Goal: Information Seeking & Learning: Learn about a topic

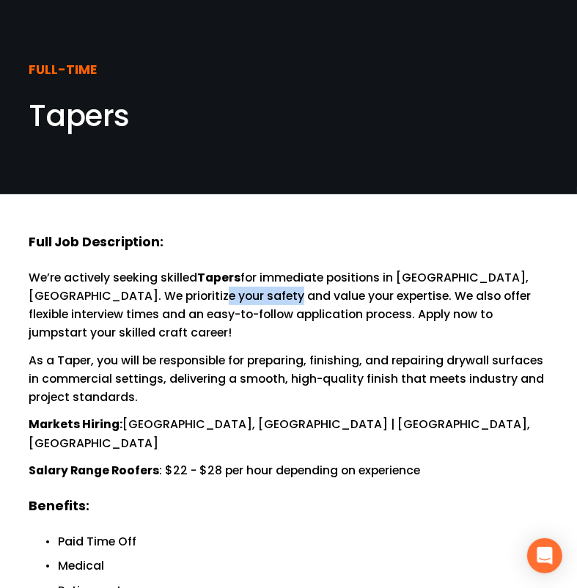
drag, startPoint x: 161, startPoint y: 295, endPoint x: 251, endPoint y: 301, distance: 89.6
click at [251, 300] on p "We’re actively seeking skilled Tapers for immediate positions in [GEOGRAPHIC_DA…" at bounding box center [288, 305] width 519 height 74
click at [251, 301] on p "We’re actively seeking skilled Tapers for immediate positions in [GEOGRAPHIC_DA…" at bounding box center [288, 305] width 519 height 74
drag, startPoint x: 281, startPoint y: 295, endPoint x: 375, endPoint y: 297, distance: 93.8
click at [359, 297] on p "We’re actively seeking skilled Tapers for immediate positions in [GEOGRAPHIC_DA…" at bounding box center [288, 305] width 519 height 74
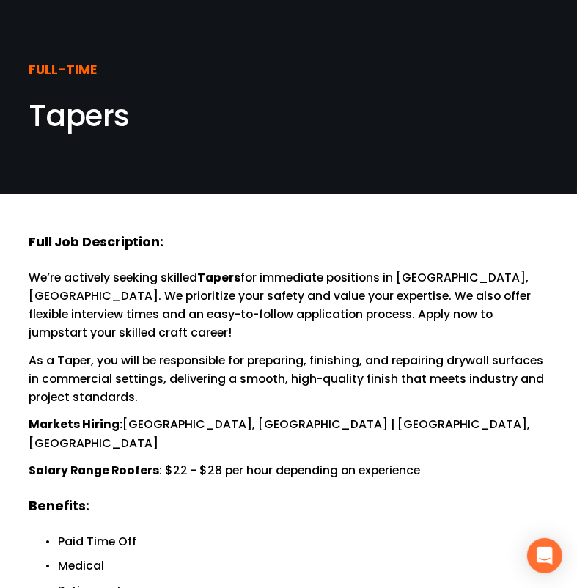
click at [391, 298] on p "We’re actively seeking skilled Tapers for immediate positions in [GEOGRAPHIC_DA…" at bounding box center [288, 305] width 519 height 74
click at [437, 293] on p "We’re actively seeking skilled Tapers for immediate positions in [GEOGRAPHIC_DA…" at bounding box center [288, 305] width 519 height 74
click at [445, 292] on p "We’re actively seeking skilled Tapers for immediate positions in [GEOGRAPHIC_DA…" at bounding box center [288, 305] width 519 height 74
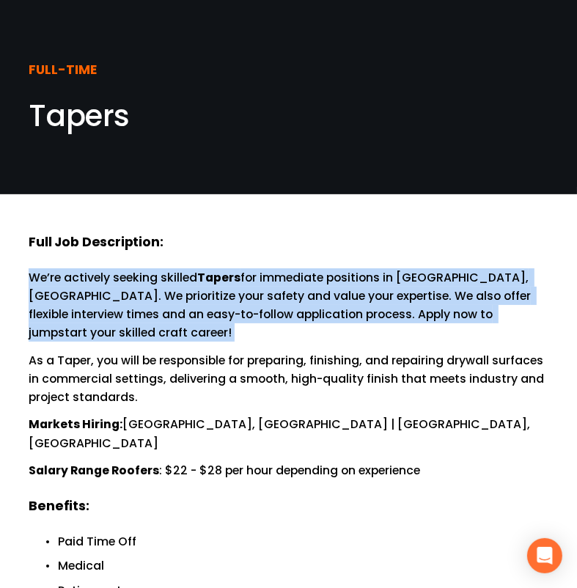
click at [445, 292] on p "We’re actively seeking skilled Tapers for immediate positions in [GEOGRAPHIC_DA…" at bounding box center [288, 305] width 519 height 74
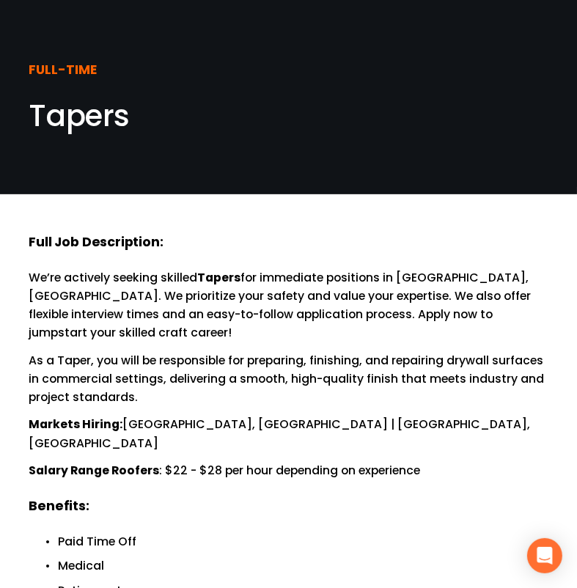
drag, startPoint x: 95, startPoint y: 352, endPoint x: 143, endPoint y: 354, distance: 48.4
click at [106, 353] on p "As a Taper, you will be responsible for preparing, finishing, and repairing dry…" at bounding box center [288, 379] width 519 height 56
click at [144, 354] on p "As a Taper, you will be responsible for preparing, finishing, and repairing dry…" at bounding box center [288, 379] width 519 height 56
click at [121, 351] on p "As a Taper, you will be responsible for preparing, finishing, and repairing dry…" at bounding box center [288, 379] width 519 height 56
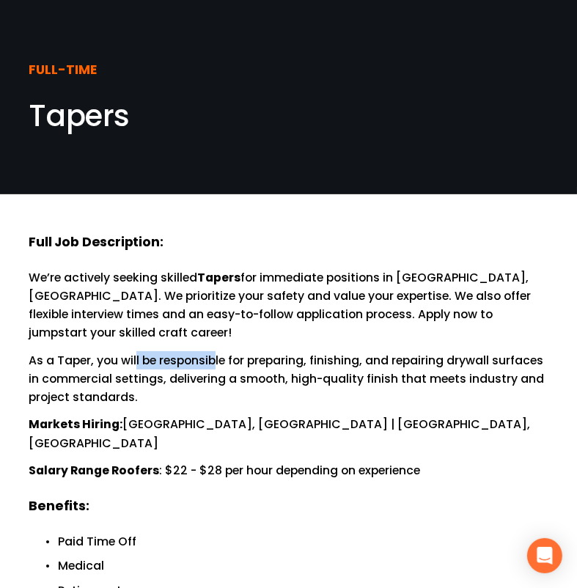
drag, startPoint x: 138, startPoint y: 334, endPoint x: 226, endPoint y: 341, distance: 88.2
click at [222, 351] on p "As a Taper, you will be responsible for preparing, finishing, and repairing dry…" at bounding box center [288, 379] width 519 height 56
click at [228, 351] on p "As a Taper, you will be responsible for preparing, finishing, and repairing dry…" at bounding box center [288, 379] width 519 height 56
drag, startPoint x: 289, startPoint y: 345, endPoint x: 328, endPoint y: 345, distance: 39.6
click at [292, 351] on p "As a Taper, you will be responsible for preparing, finishing, and repairing dry…" at bounding box center [288, 379] width 519 height 56
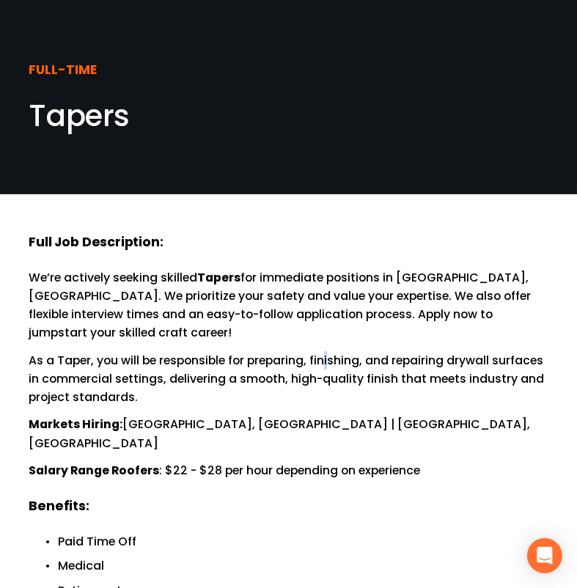
drag, startPoint x: 330, startPoint y: 345, endPoint x: 352, endPoint y: 343, distance: 22.1
click at [337, 351] on p "As a Taper, you will be responsible for preparing, finishing, and repairing dry…" at bounding box center [288, 379] width 519 height 56
click at [375, 351] on p "As a Taper, you will be responsible for preparing, finishing, and repairing dry…" at bounding box center [288, 379] width 519 height 56
drag, startPoint x: 401, startPoint y: 340, endPoint x: 433, endPoint y: 337, distance: 32.4
click at [419, 351] on p "As a Taper, you will be responsible for preparing, finishing, and repairing dry…" at bounding box center [288, 379] width 519 height 56
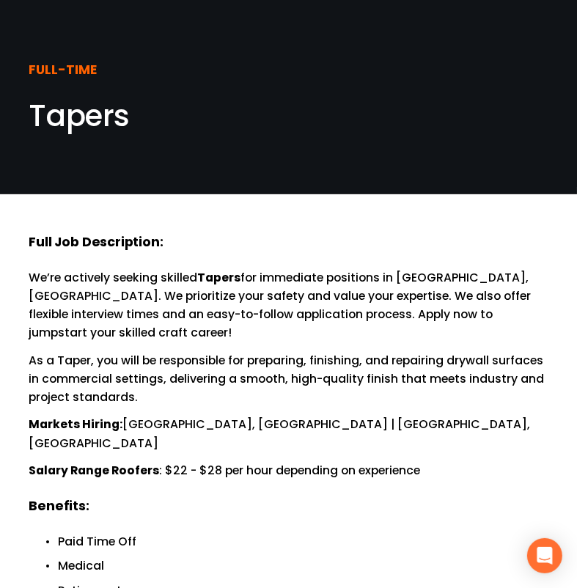
click at [433, 351] on p "As a Taper, you will be responsible for preparing, finishing, and repairing dry…" at bounding box center [288, 379] width 519 height 56
